Goal: Information Seeking & Learning: Understand process/instructions

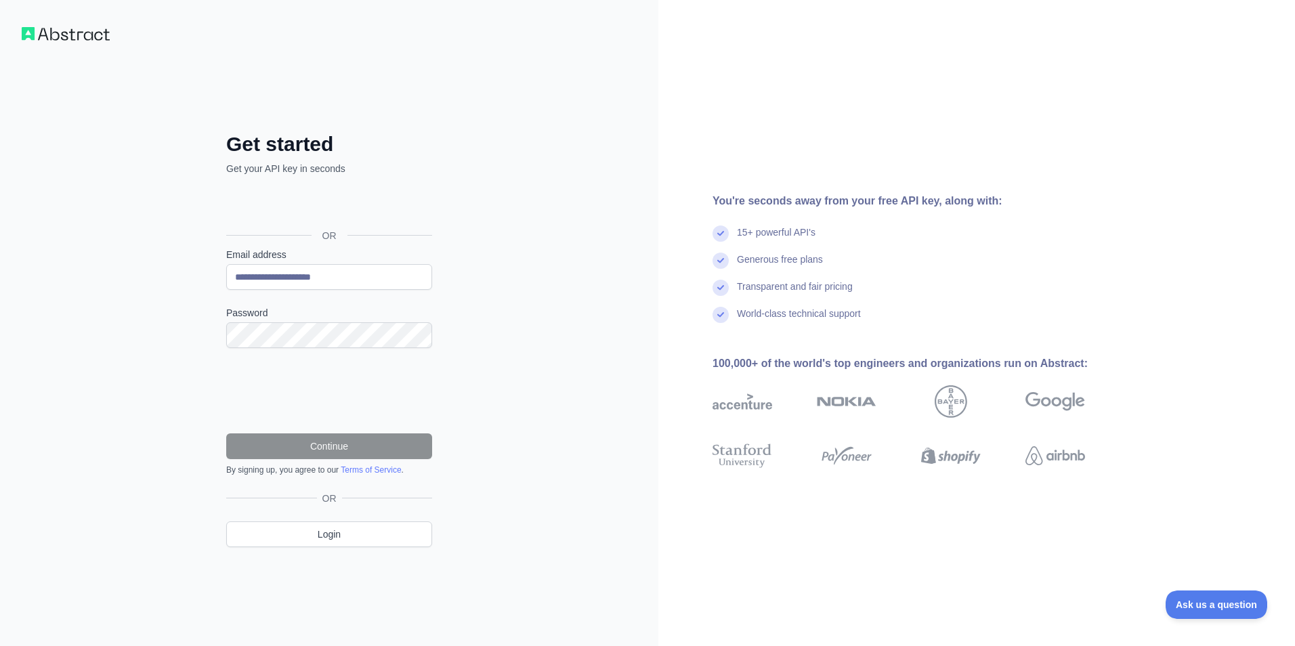
type input "**********"
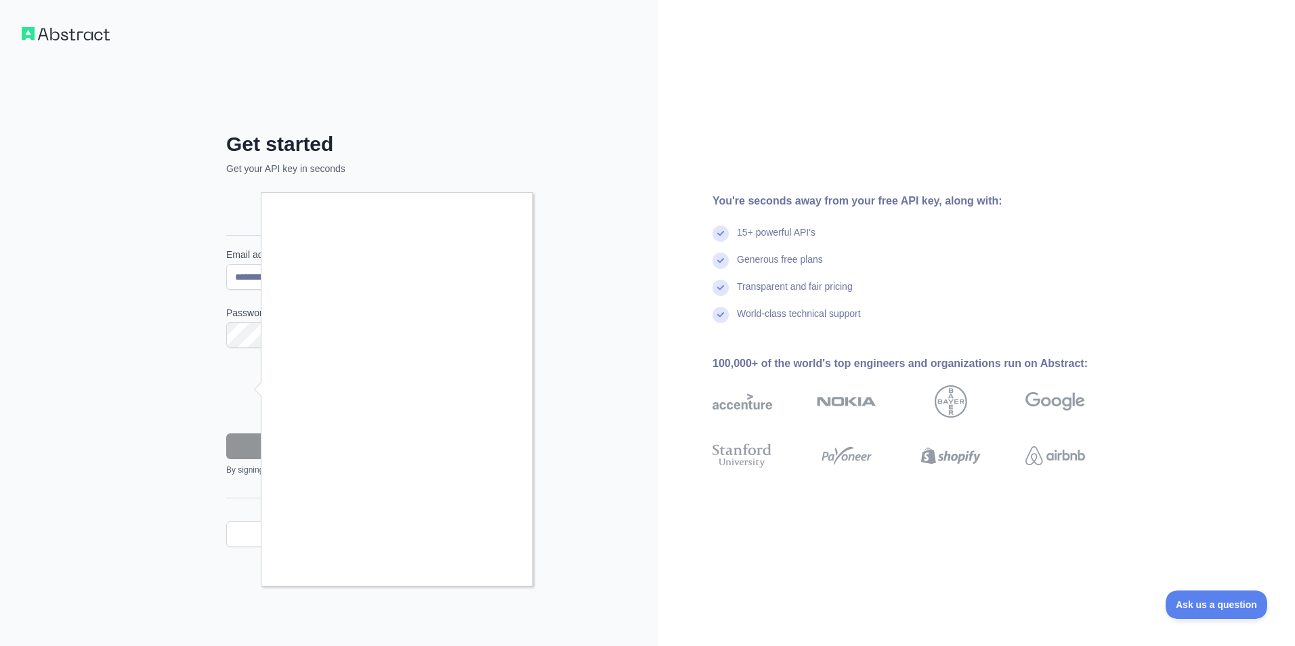
click at [204, 418] on div at bounding box center [647, 323] width 1295 height 646
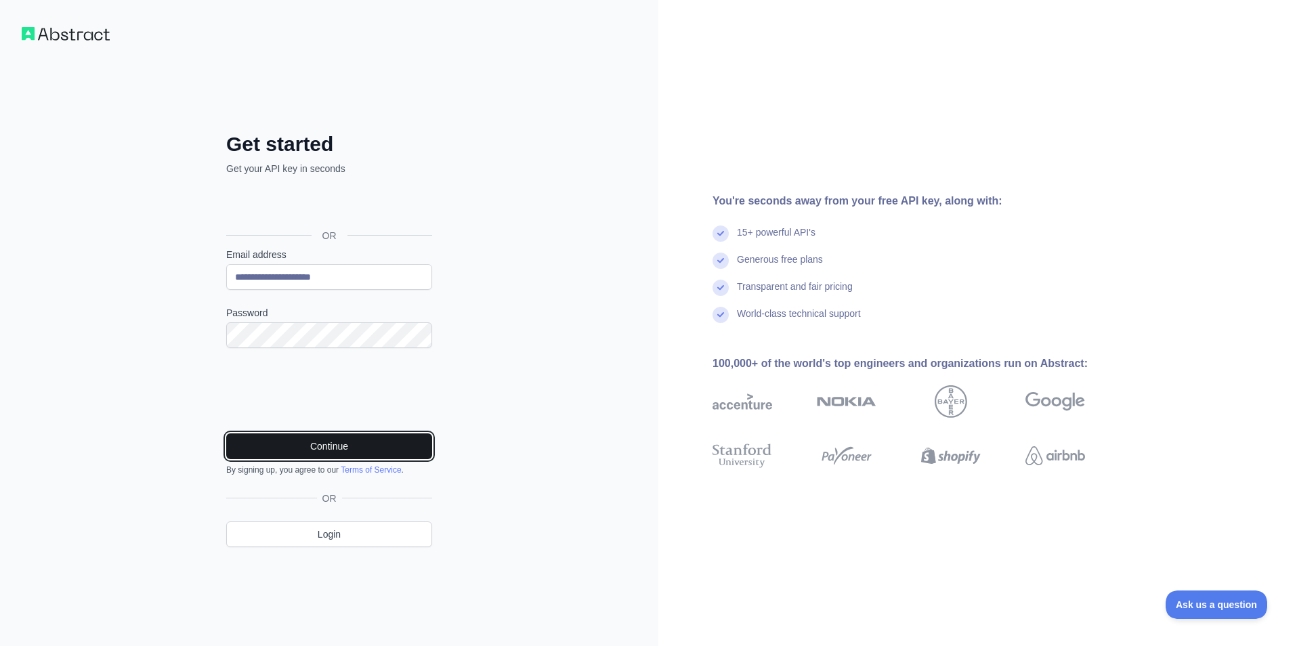
click at [396, 450] on button "Continue" at bounding box center [329, 446] width 206 height 26
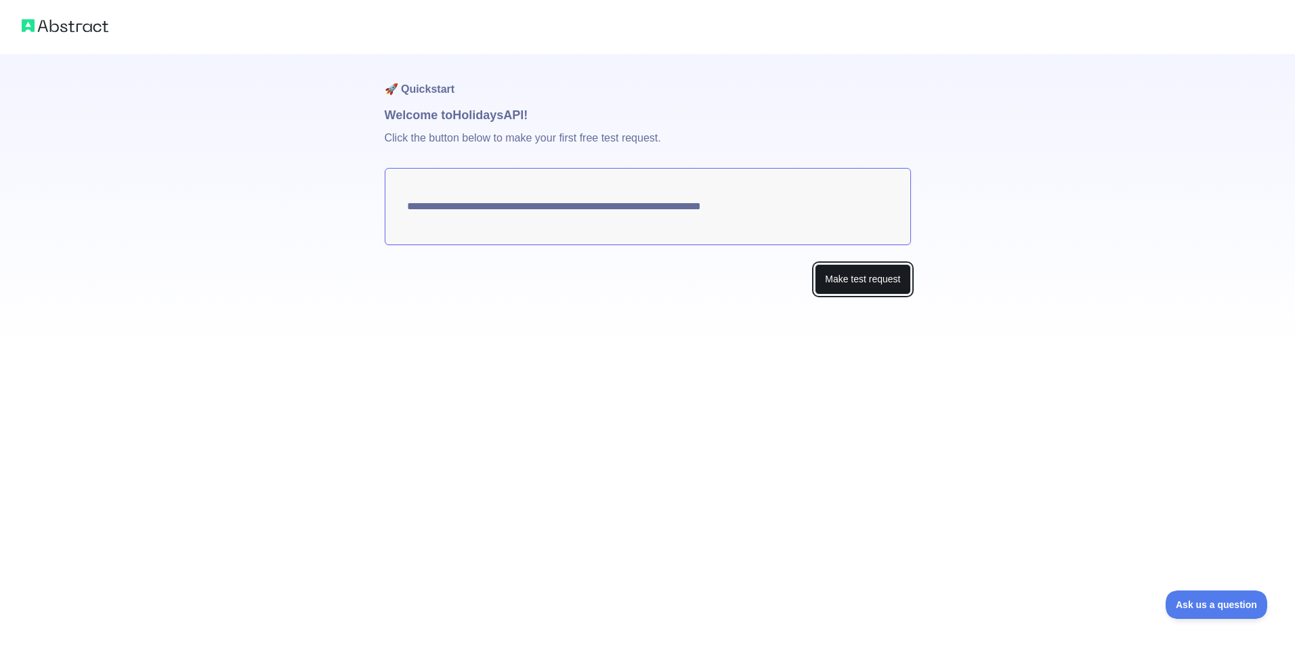
click at [878, 282] on button "Make test request" at bounding box center [862, 279] width 95 height 30
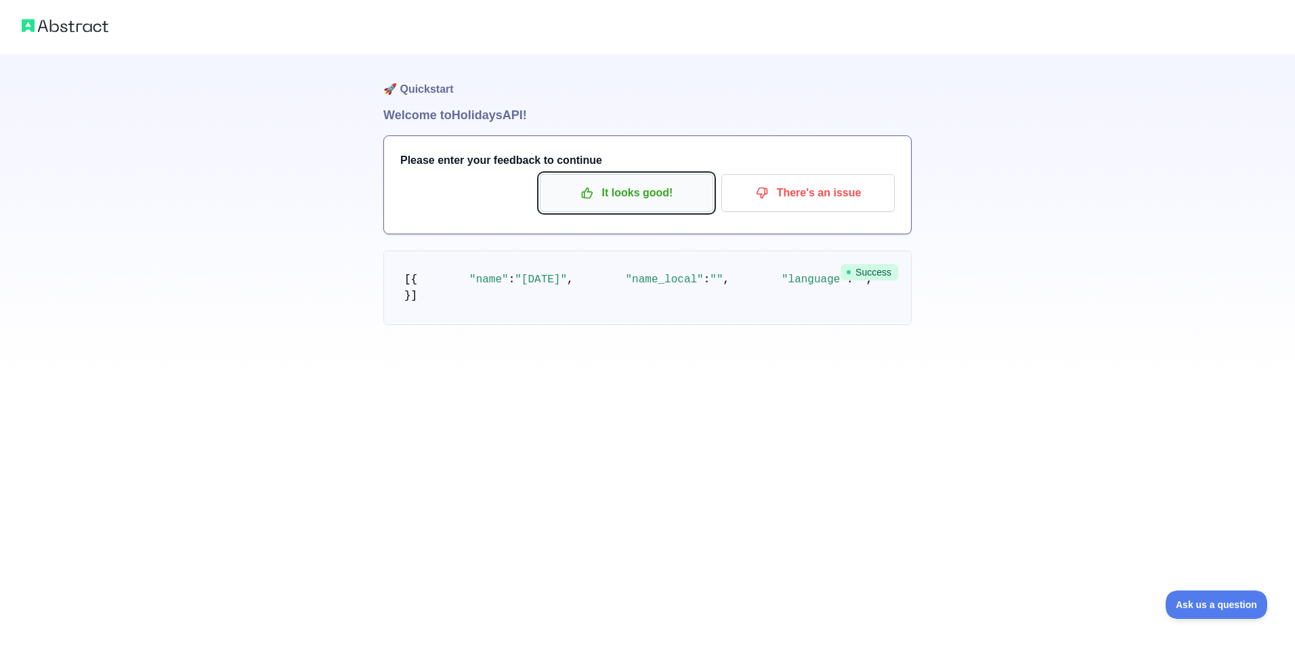
click at [655, 188] on p "It looks good!" at bounding box center [626, 192] width 153 height 23
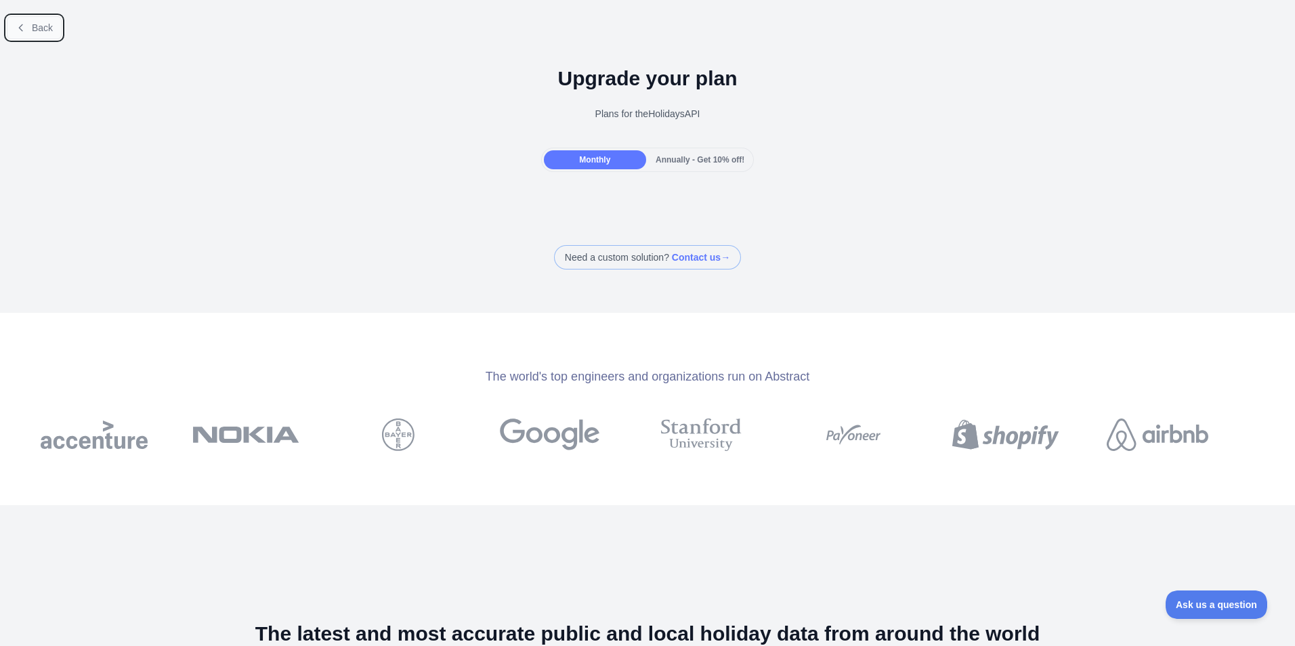
click at [37, 33] on span "Back" at bounding box center [42, 27] width 21 height 11
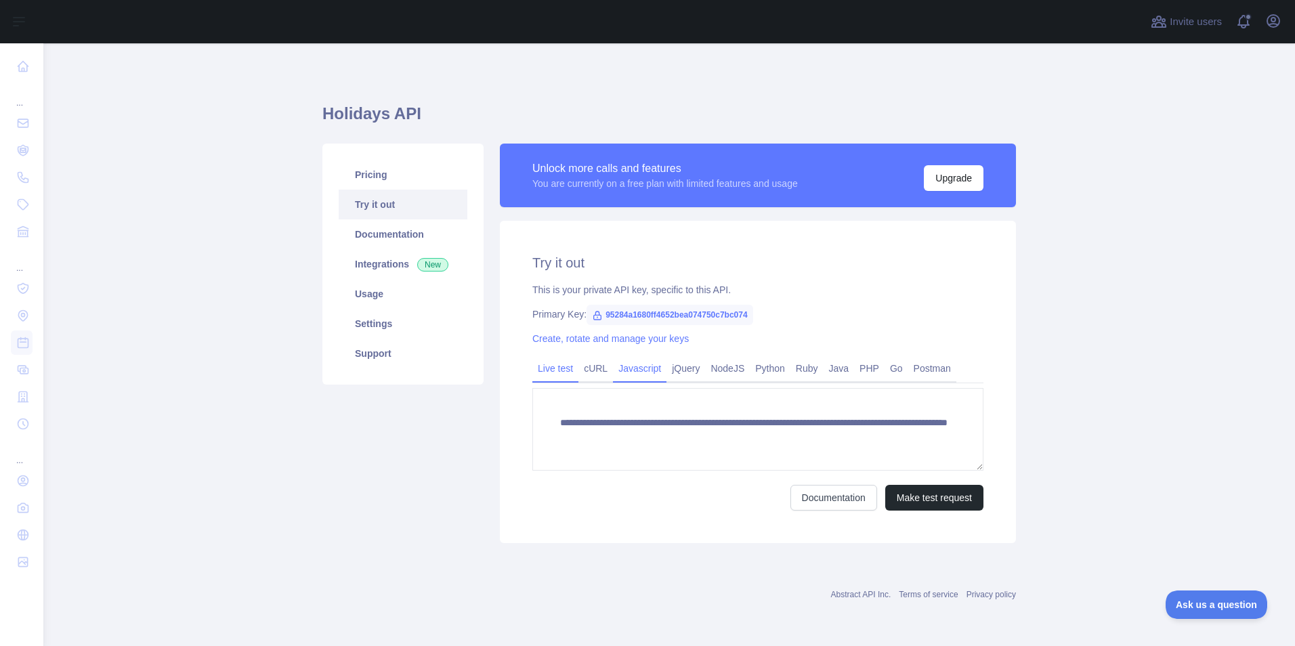
drag, startPoint x: 599, startPoint y: 369, endPoint x: 607, endPoint y: 369, distance: 8.1
click at [599, 369] on link "cURL" at bounding box center [595, 369] width 35 height 22
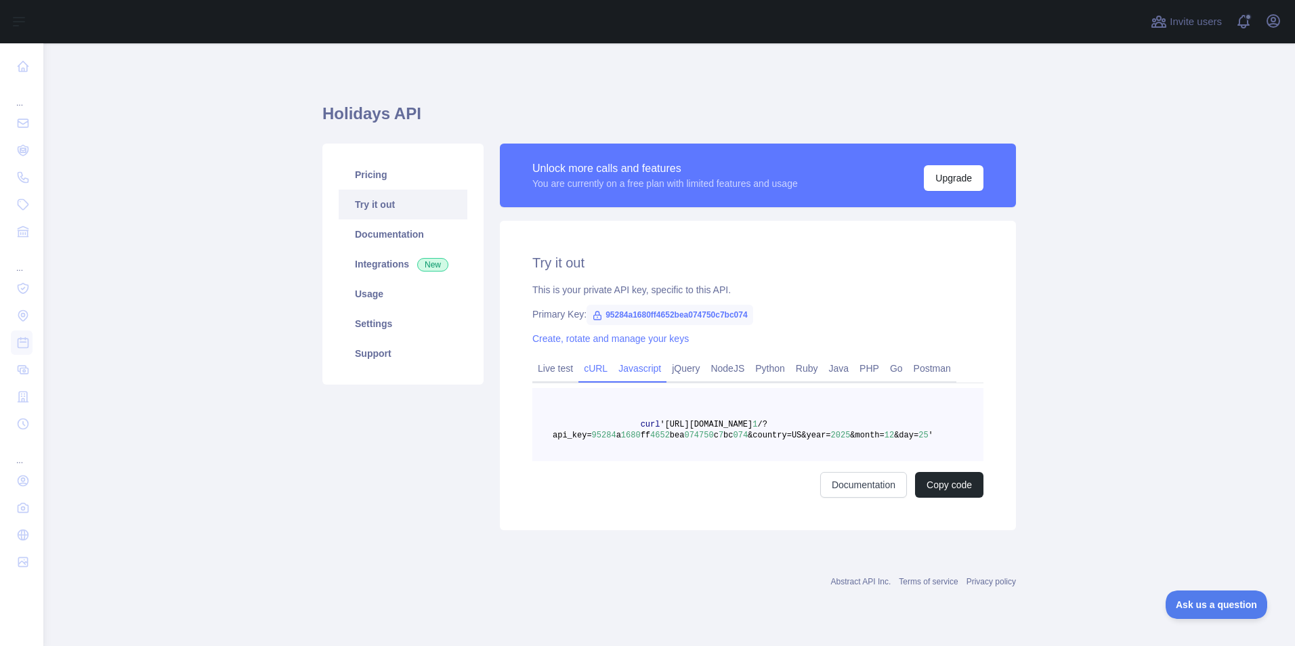
click at [622, 370] on link "Javascript" at bounding box center [639, 369] width 53 height 22
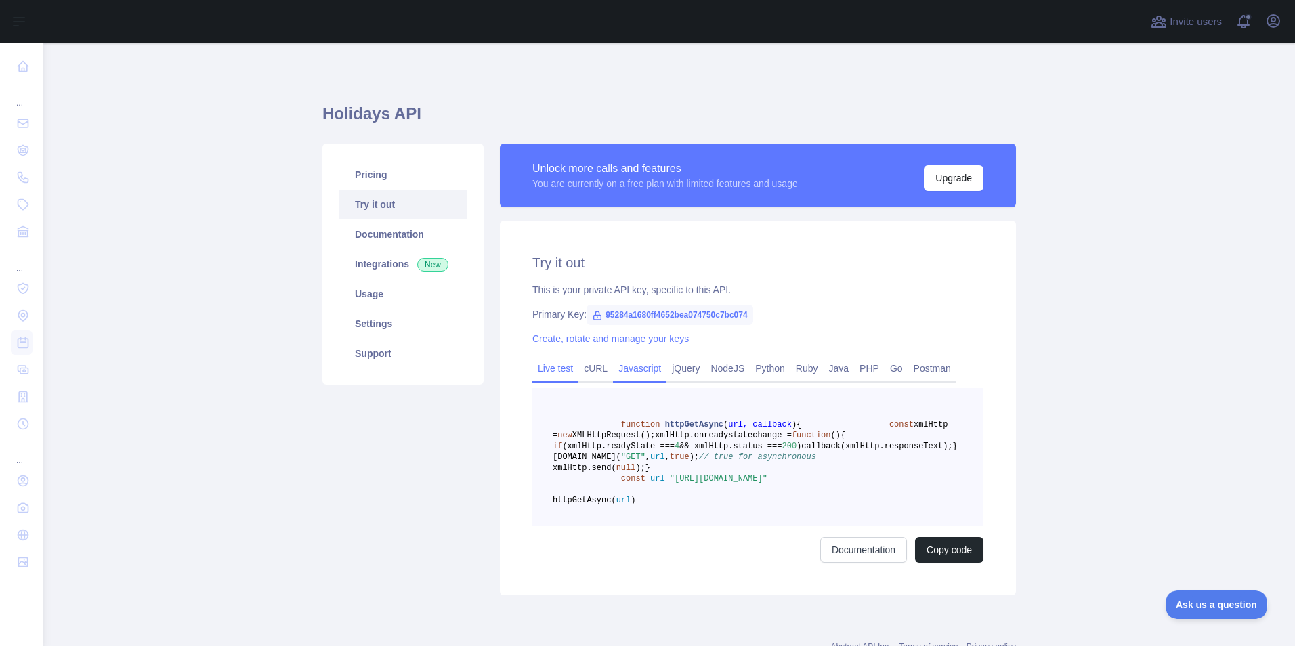
click at [546, 362] on link "Live test" at bounding box center [555, 369] width 46 height 22
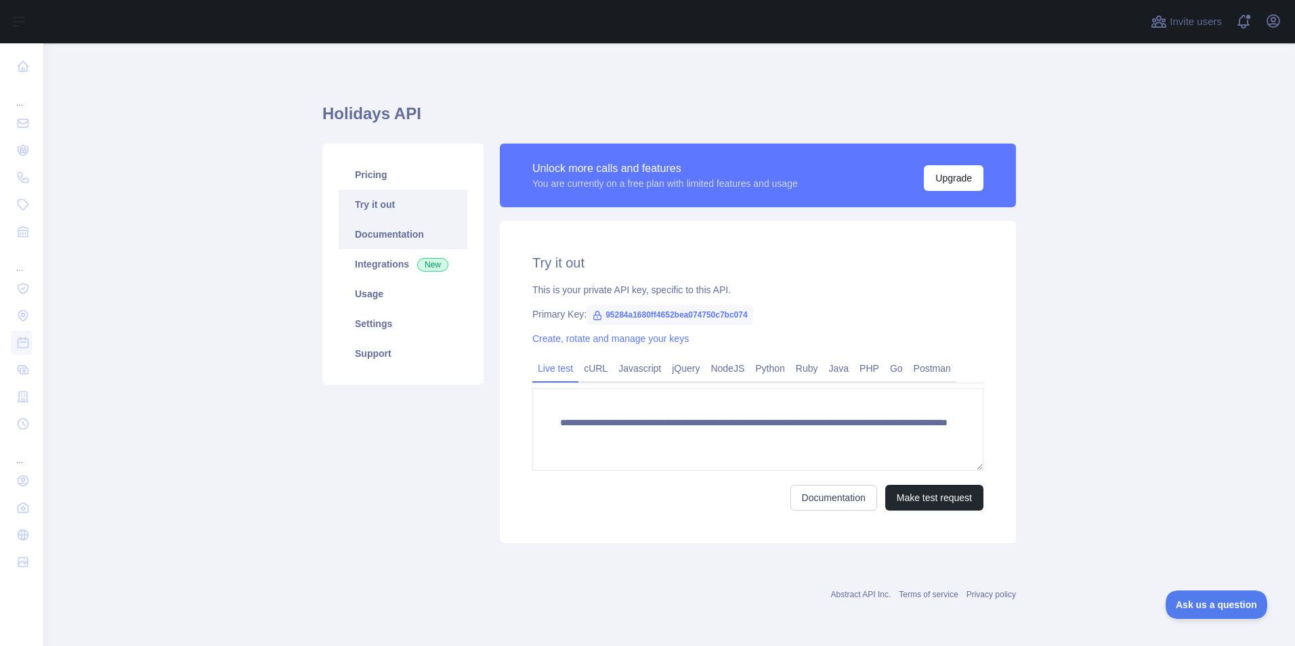
click at [423, 234] on link "Documentation" at bounding box center [403, 234] width 129 height 30
